Goal: Information Seeking & Learning: Learn about a topic

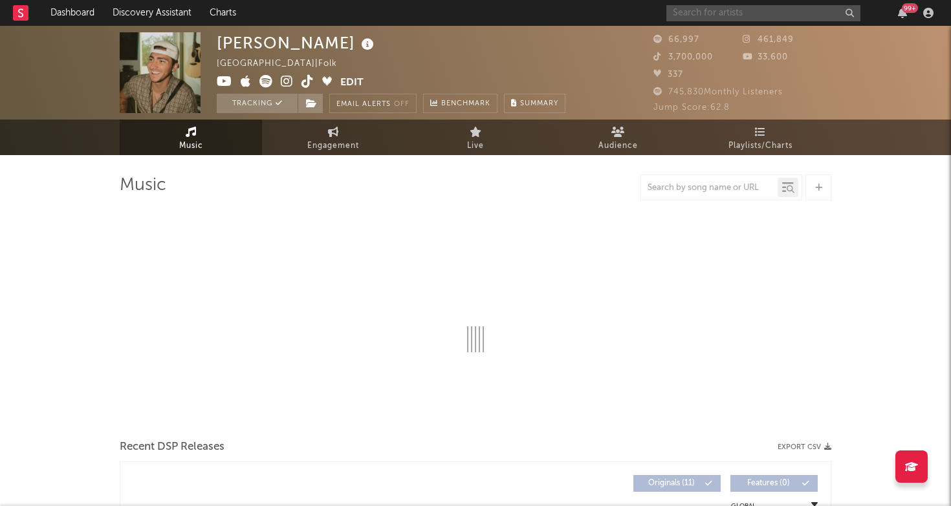
click at [695, 9] on input "text" at bounding box center [763, 13] width 194 height 16
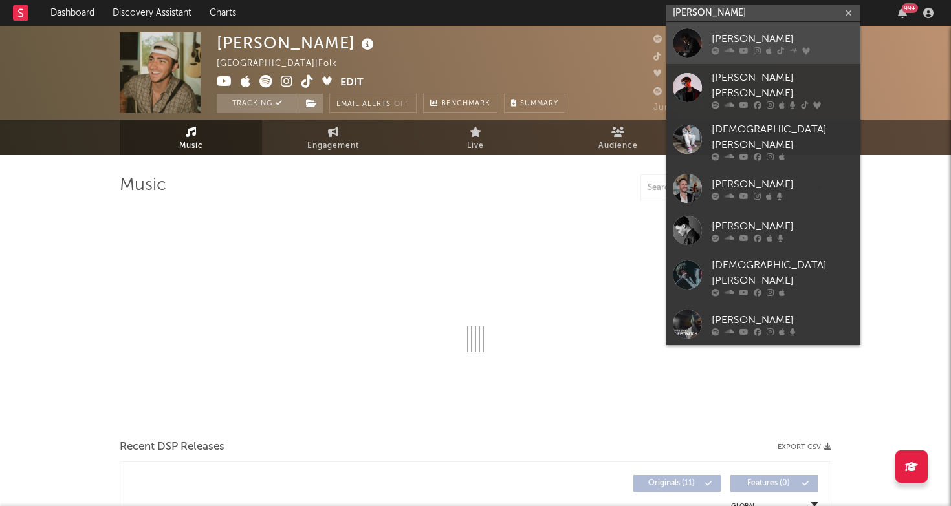
type input "[PERSON_NAME]"
click at [718, 34] on div "[PERSON_NAME]" at bounding box center [783, 39] width 142 height 16
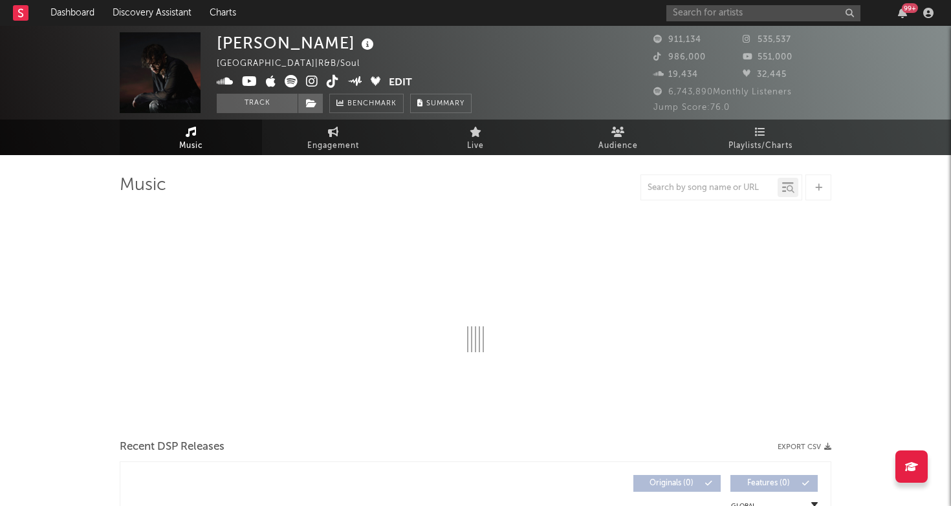
select select "6m"
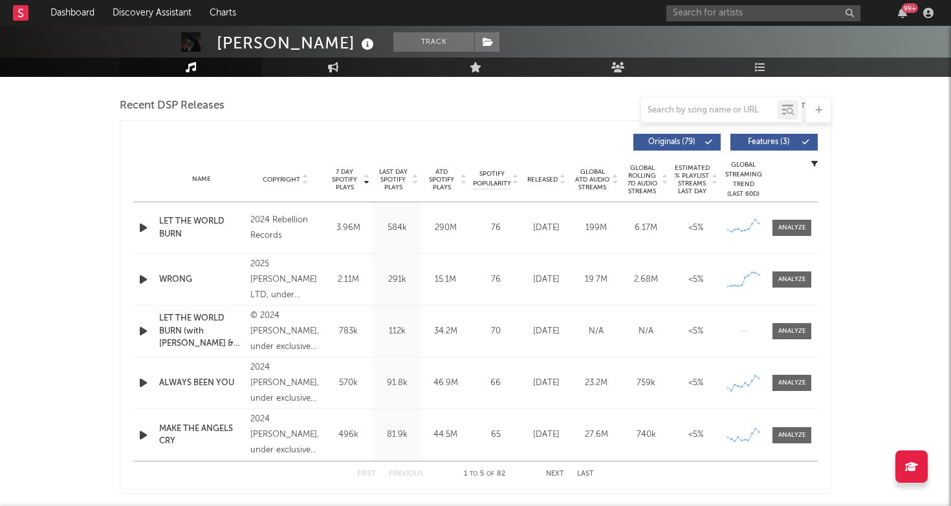
scroll to position [433, 0]
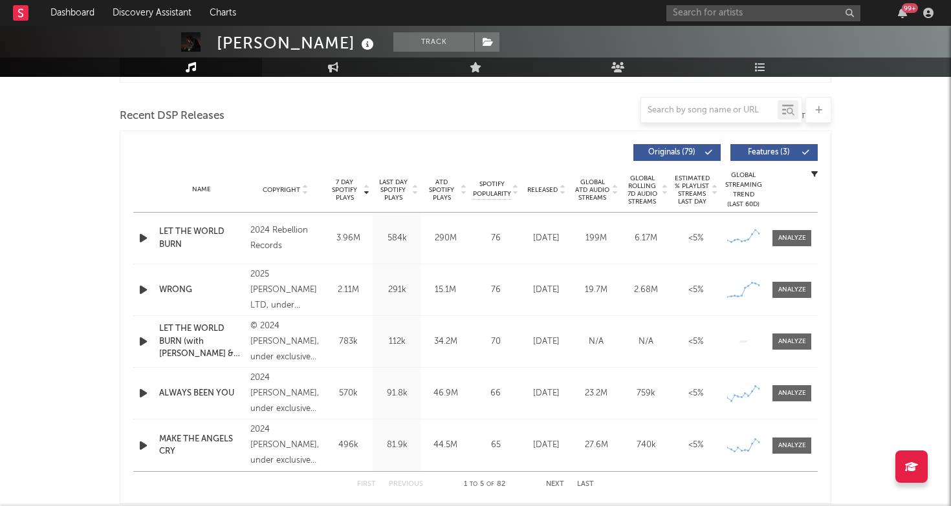
click at [392, 186] on span "Last Day Spotify Plays" at bounding box center [393, 190] width 34 height 23
click at [135, 289] on div at bounding box center [144, 290] width 23 height 16
click at [142, 290] on icon "button" at bounding box center [143, 290] width 14 height 16
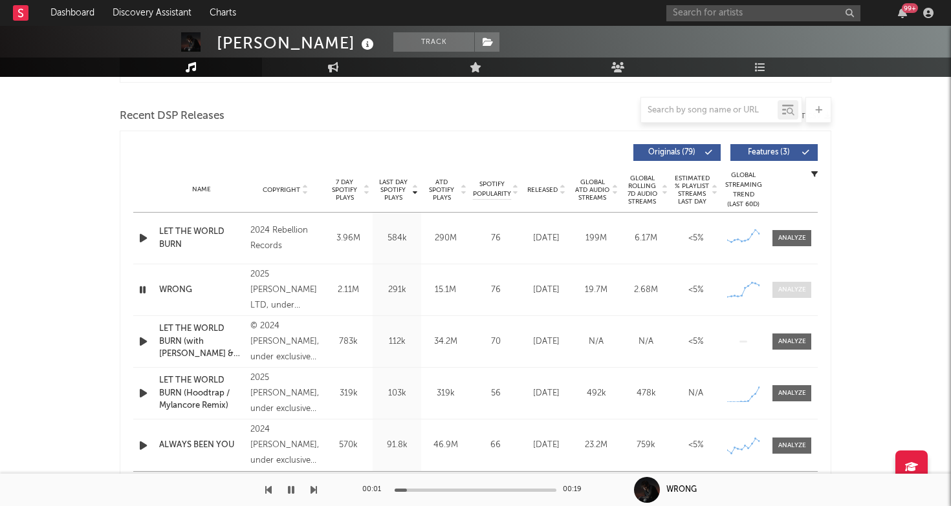
click at [787, 286] on div at bounding box center [792, 290] width 28 height 10
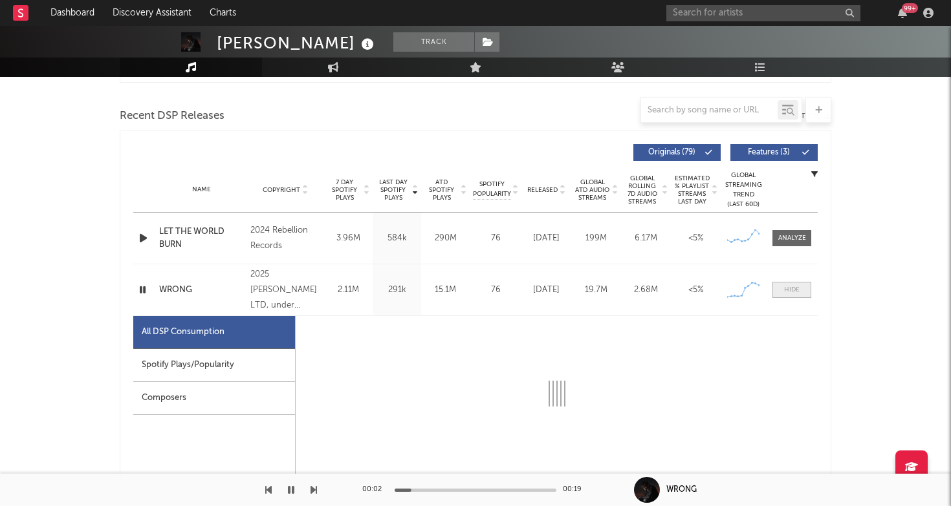
select select "1w"
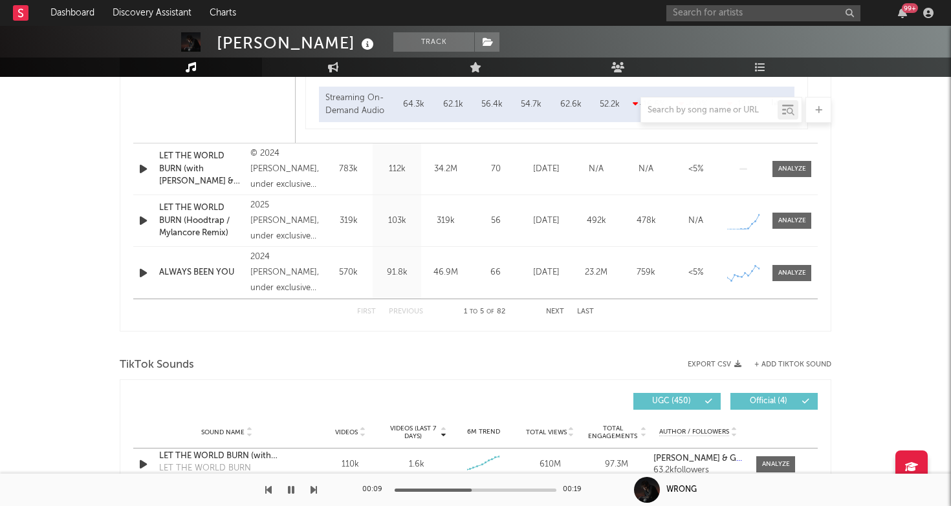
scroll to position [1420, 0]
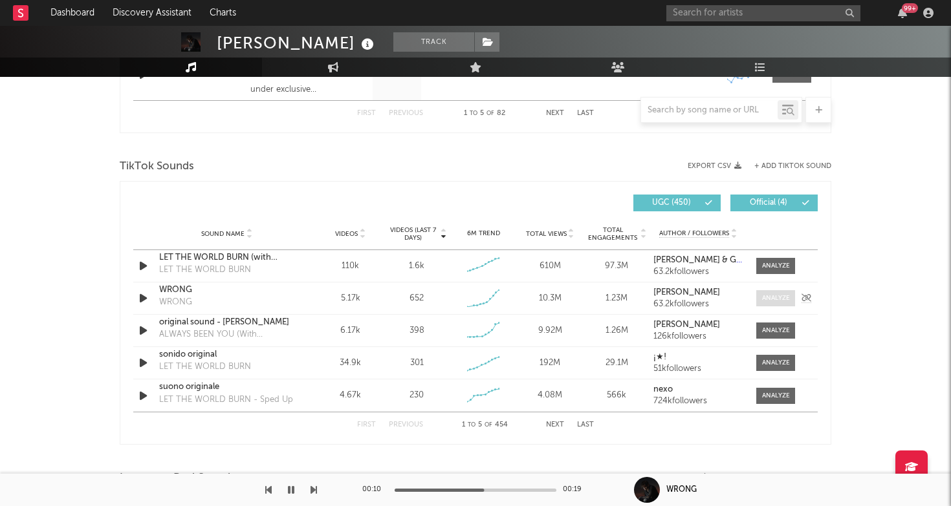
click at [763, 296] on div at bounding box center [776, 299] width 28 height 10
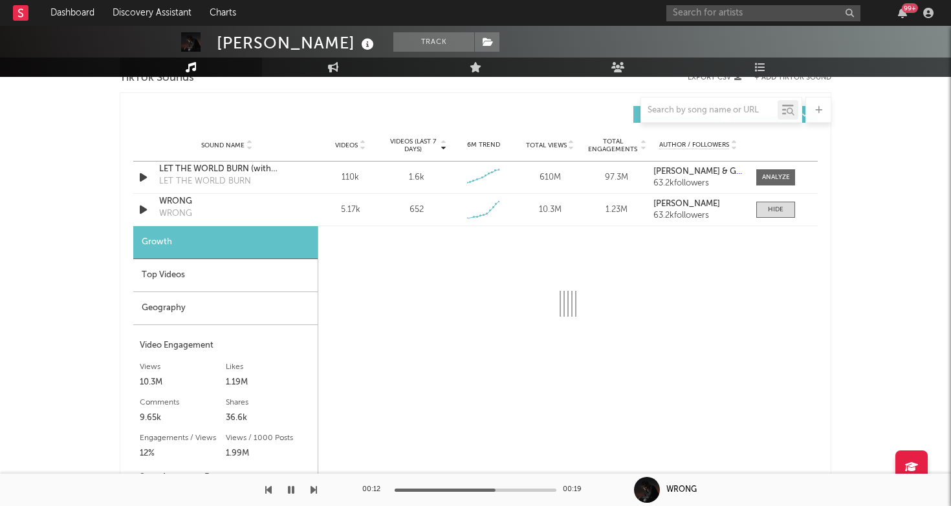
select select "1w"
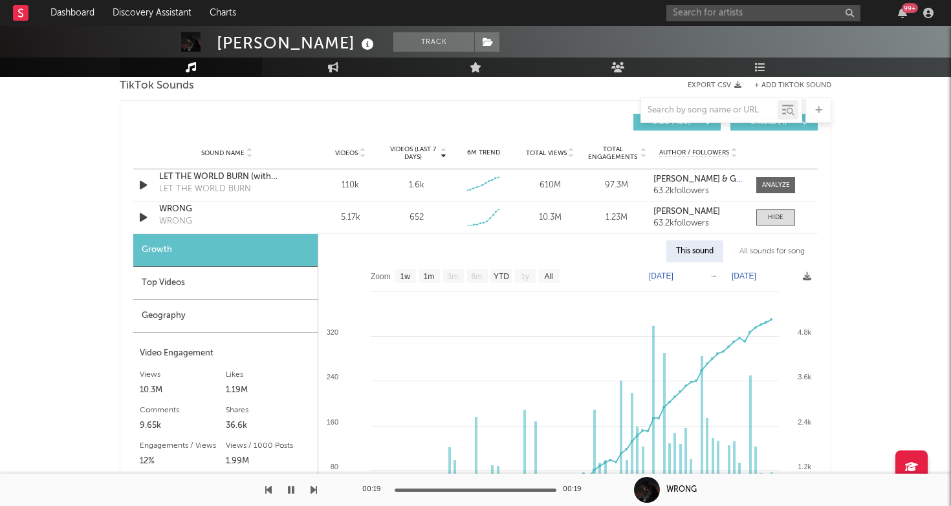
scroll to position [1477, 0]
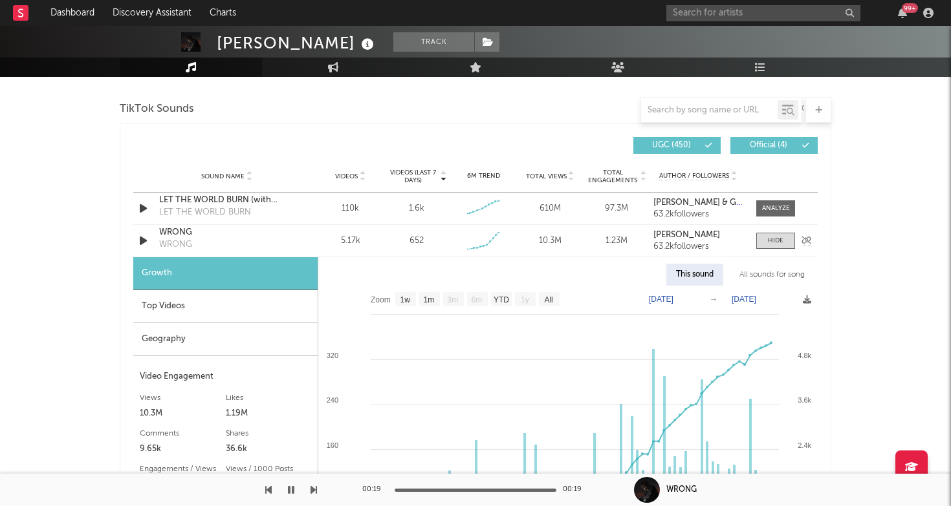
click at [178, 230] on div "WRONG" at bounding box center [226, 232] width 135 height 13
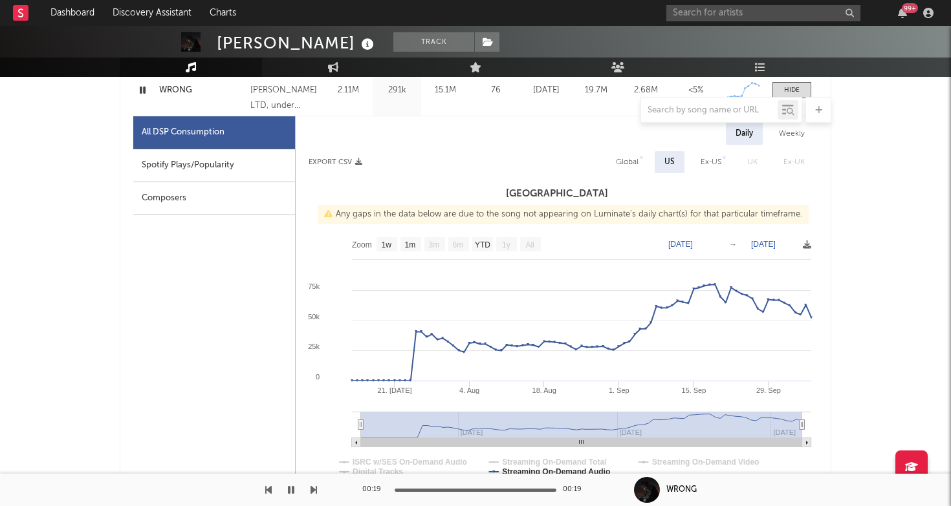
scroll to position [631, 0]
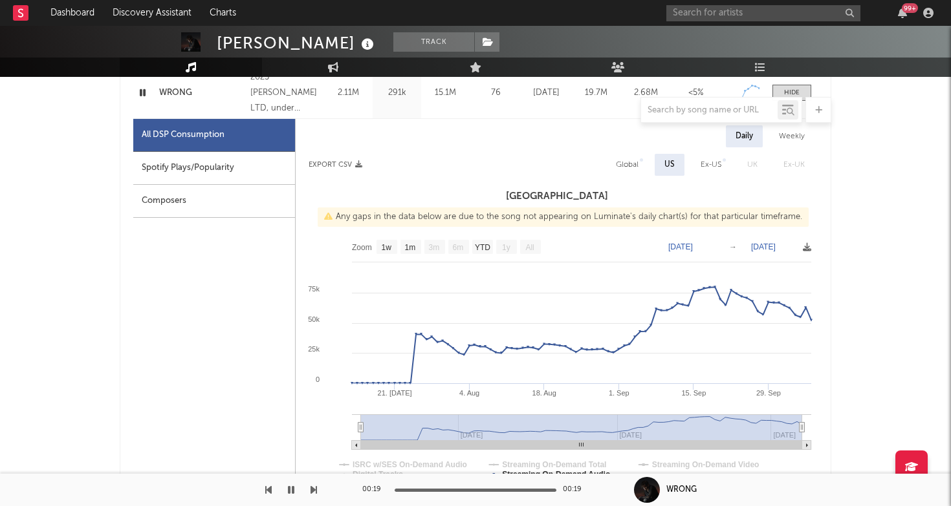
click at [637, 160] on div "Global" at bounding box center [627, 165] width 23 height 16
select select "1w"
